Goal: Task Accomplishment & Management: Manage account settings

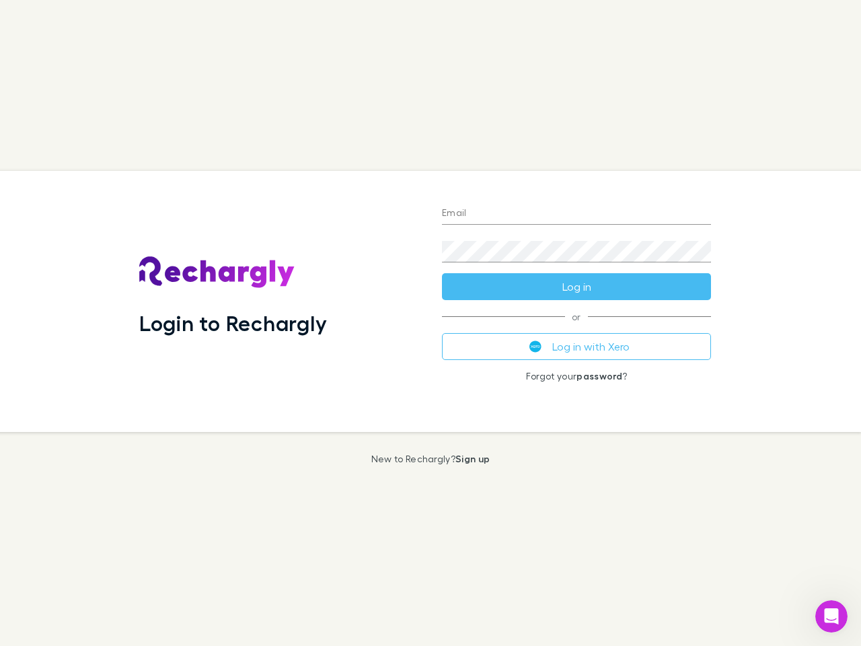
click at [430, 323] on div "Login to Rechargly" at bounding box center [279, 301] width 303 height 261
click at [576, 214] on input "Email" at bounding box center [576, 214] width 269 height 22
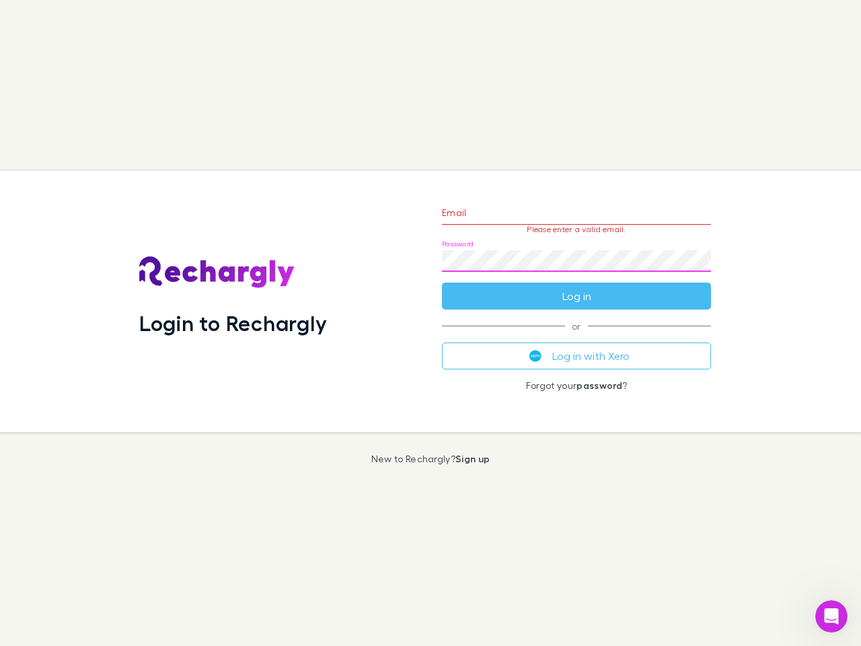
click at [576, 286] on form "Email Please enter a valid email. Password Log in" at bounding box center [576, 250] width 269 height 117
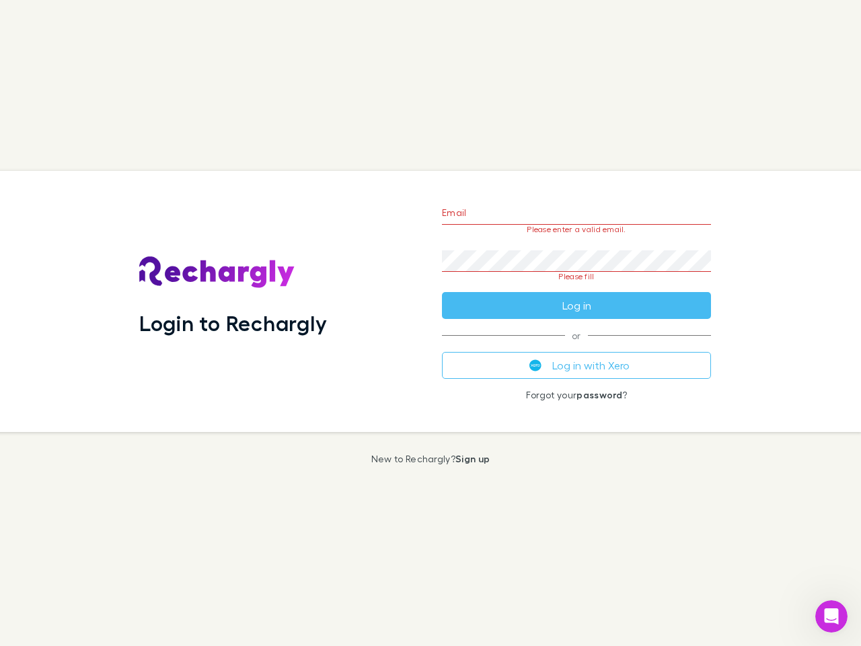
click at [576, 346] on div "Email Please enter a valid email. Password Please fill Log in or Log in with Xe…" at bounding box center [576, 301] width 291 height 261
click at [831, 616] on icon "Open Intercom Messenger" at bounding box center [831, 616] width 22 height 22
